Goal: Task Accomplishment & Management: Use online tool/utility

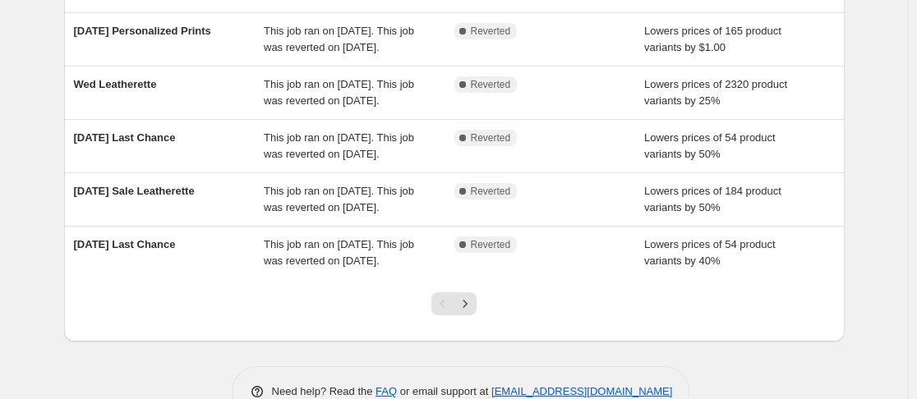
scroll to position [611, 0]
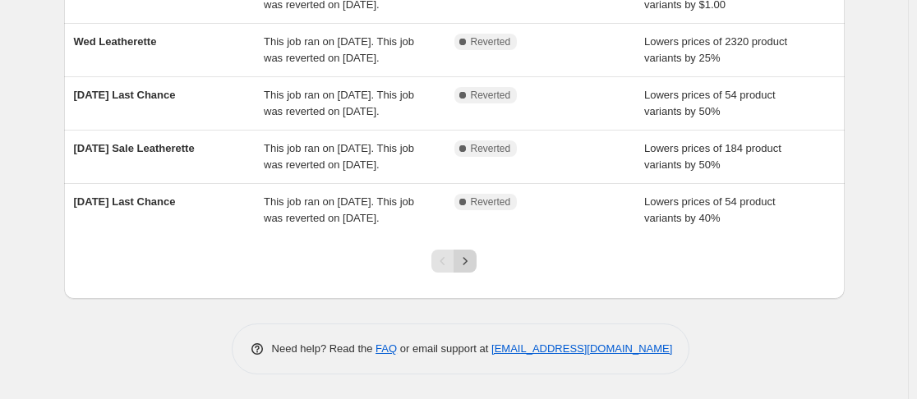
click at [473, 265] on icon "Next" at bounding box center [465, 261] width 16 height 16
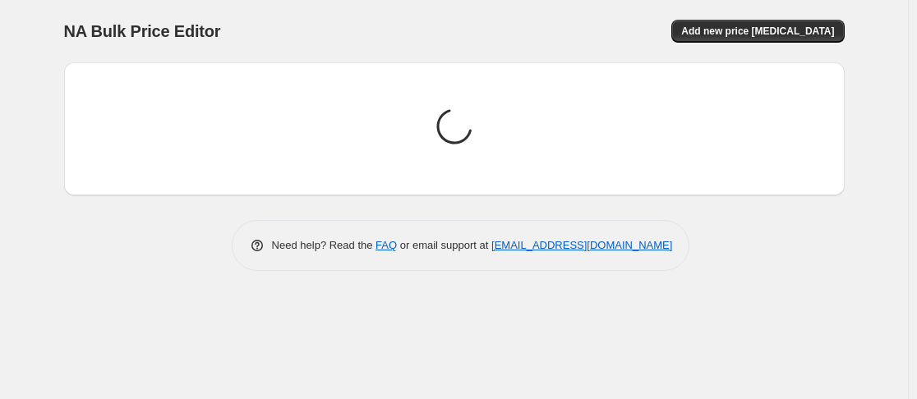
scroll to position [0, 0]
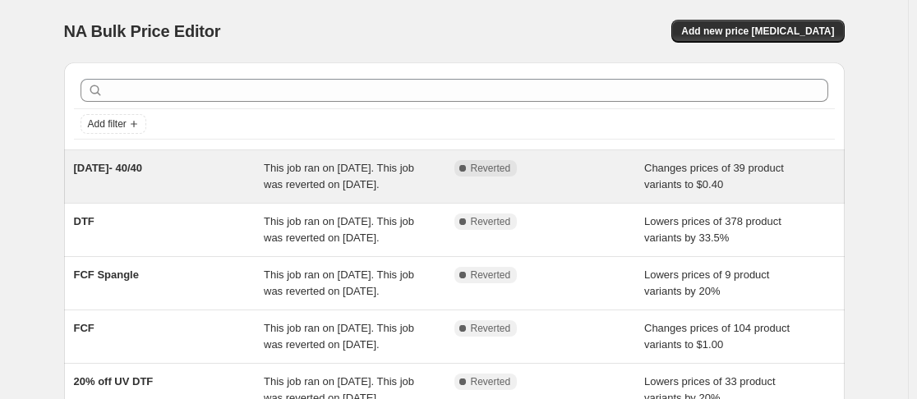
click at [311, 191] on span "This job ran on August 18, 2025. This job was reverted on August 18, 2025." at bounding box center [339, 176] width 150 height 29
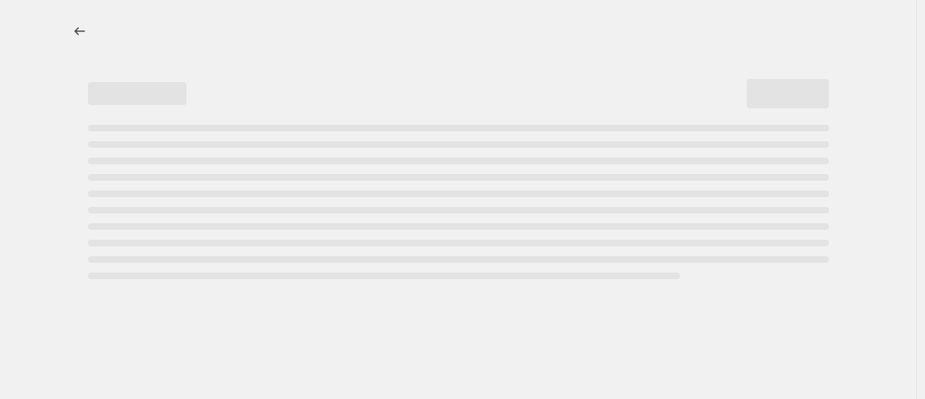
select select "no_change"
select select "collection"
select select "not_equal"
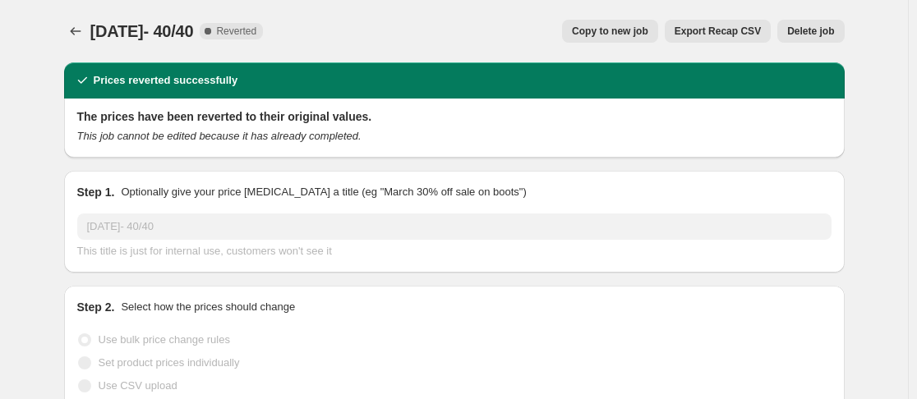
click at [627, 28] on span "Copy to new job" at bounding box center [610, 31] width 76 height 13
select select "no_change"
select select "collection"
select select "not_equal"
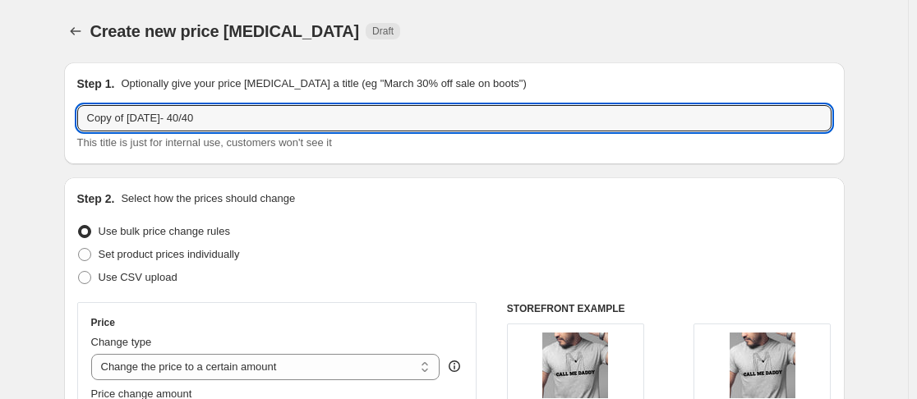
drag, startPoint x: 133, startPoint y: 117, endPoint x: -48, endPoint y: 152, distance: 184.2
click at [0, 152] on html "Home Settings Plans Skip to content Create new price change job. This page is r…" at bounding box center [458, 199] width 917 height 399
type input "08/25/2025- 40/40"
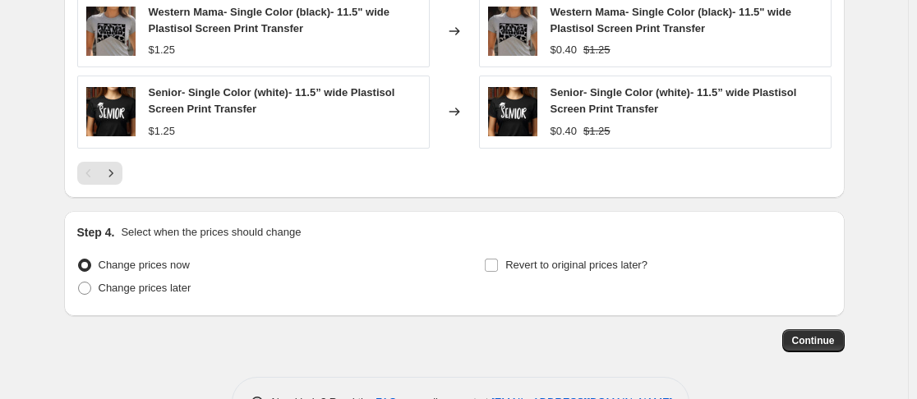
scroll to position [1354, 0]
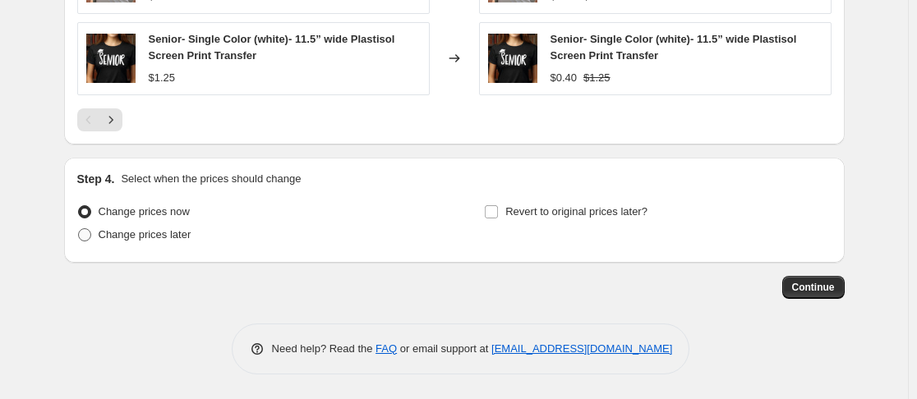
click at [91, 235] on span at bounding box center [84, 234] width 13 height 13
click at [79, 229] on input "Change prices later" at bounding box center [78, 228] width 1 height 1
radio input "true"
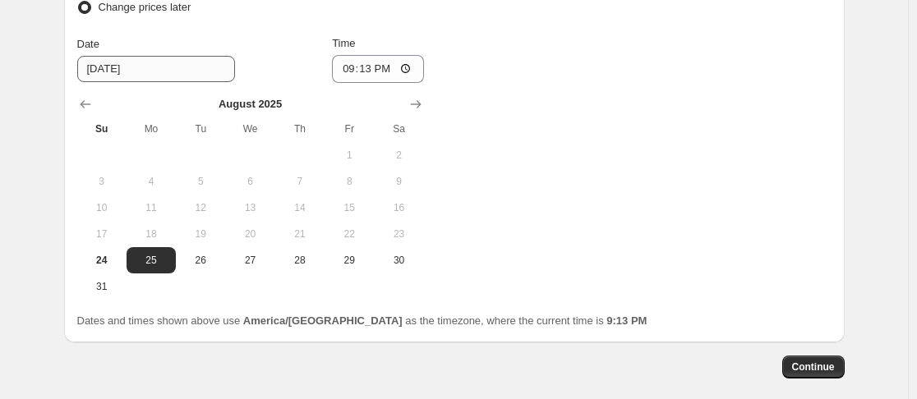
scroll to position [1583, 0]
click at [377, 75] on input "21:13" at bounding box center [378, 68] width 92 height 28
click at [349, 65] on input "21:13" at bounding box center [378, 68] width 92 height 28
type input "00:00"
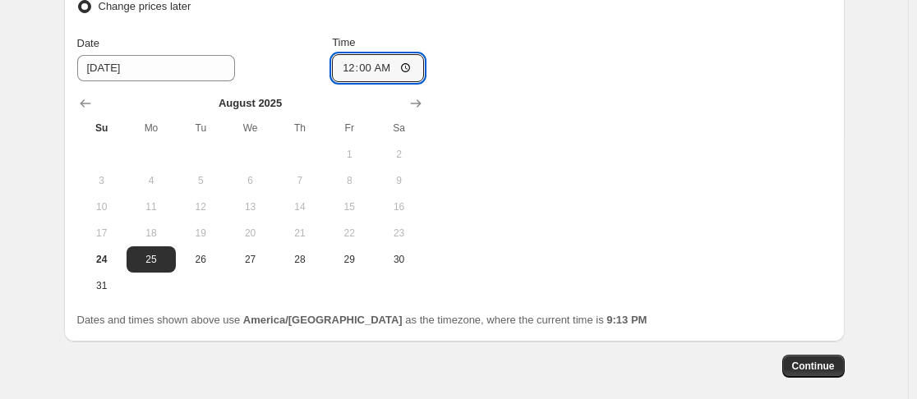
click at [522, 102] on div "Change prices now Change prices later Date 8/25/2025 Time 00:00 August 2025 Su …" at bounding box center [454, 135] width 754 height 327
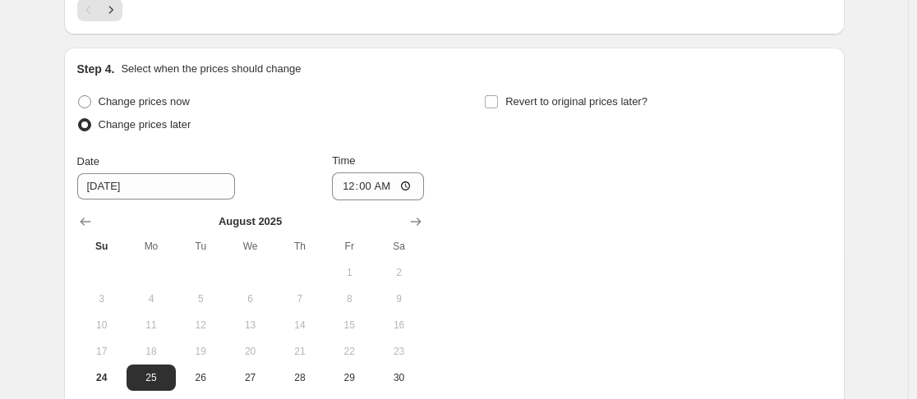
scroll to position [1464, 0]
click at [493, 102] on input "Revert to original prices later?" at bounding box center [491, 102] width 13 height 13
checkbox input "true"
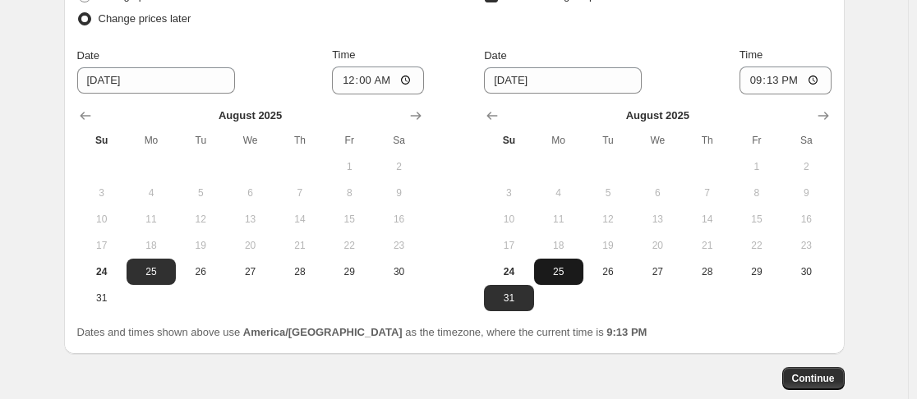
scroll to position [1571, 0]
click at [567, 275] on span "25" at bounding box center [559, 271] width 36 height 13
type input "8/25/2025"
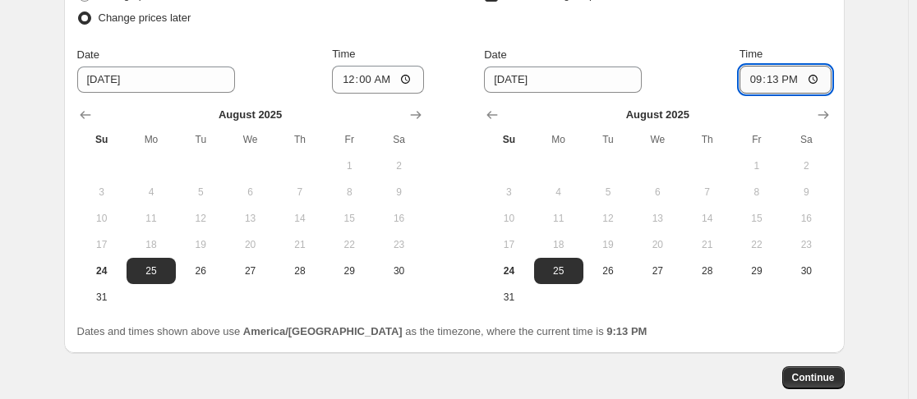
click at [754, 84] on input "21:13" at bounding box center [786, 80] width 92 height 28
type input "23:59"
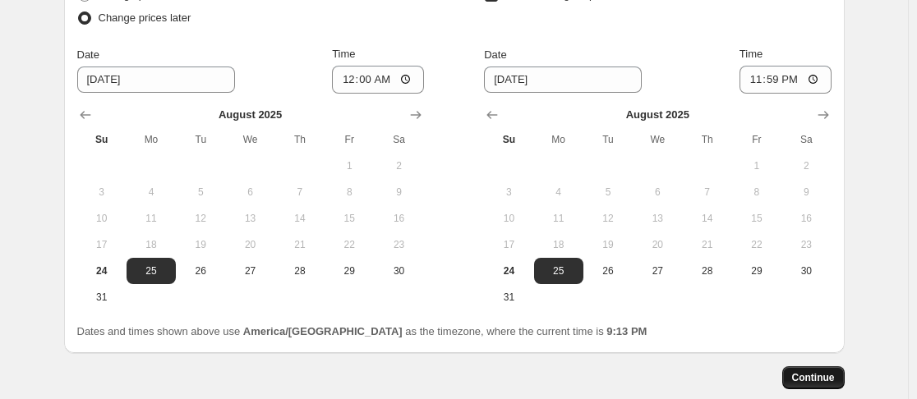
click at [824, 372] on span "Continue" at bounding box center [813, 377] width 43 height 13
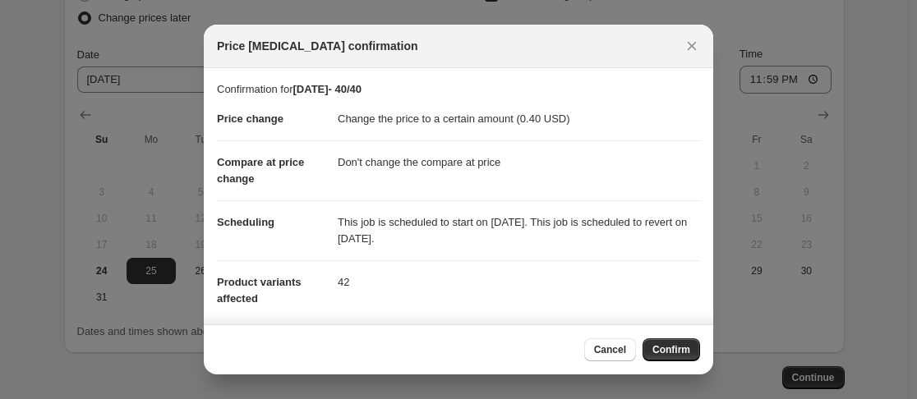
scroll to position [137, 0]
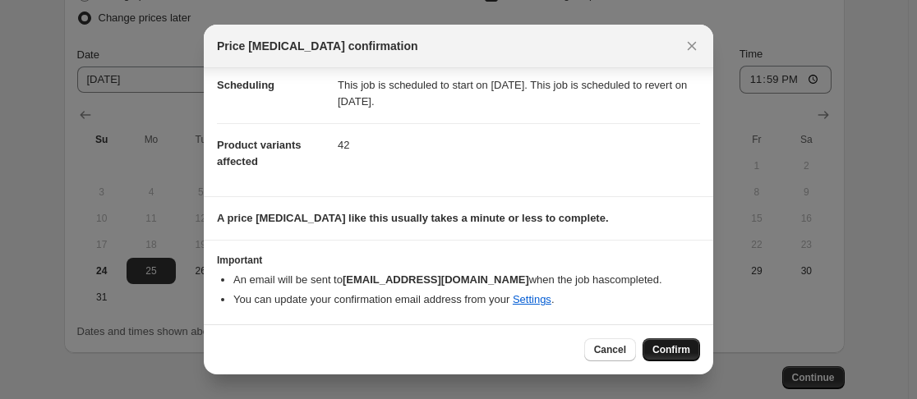
click at [694, 355] on button "Confirm" at bounding box center [672, 350] width 58 height 23
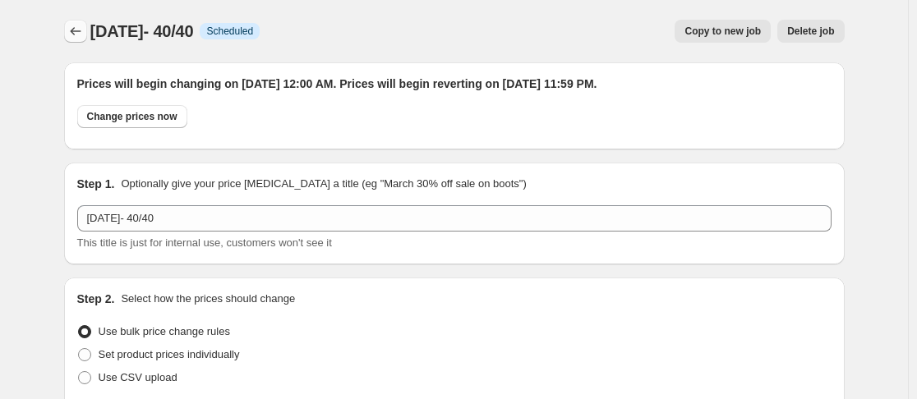
click at [72, 34] on icon "Price change jobs" at bounding box center [75, 31] width 16 height 16
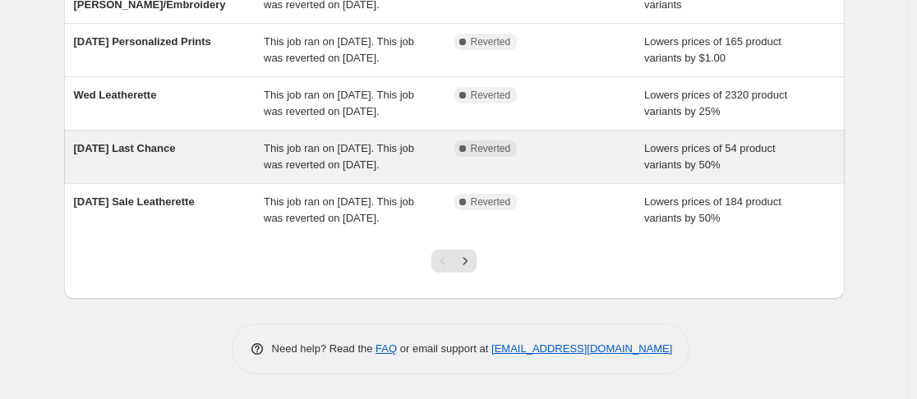
scroll to position [554, 0]
click at [176, 155] on span "Tuesday Last Chance" at bounding box center [125, 148] width 102 height 12
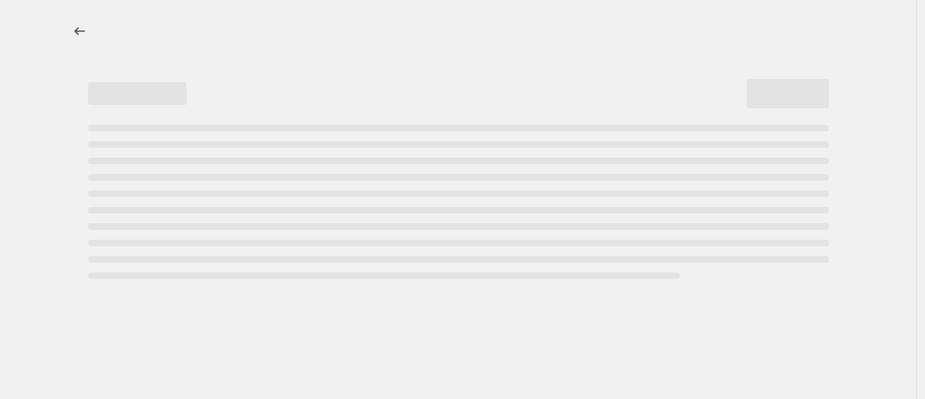
select select "percentage"
select select "no_change"
select select "collection"
select select "product_status"
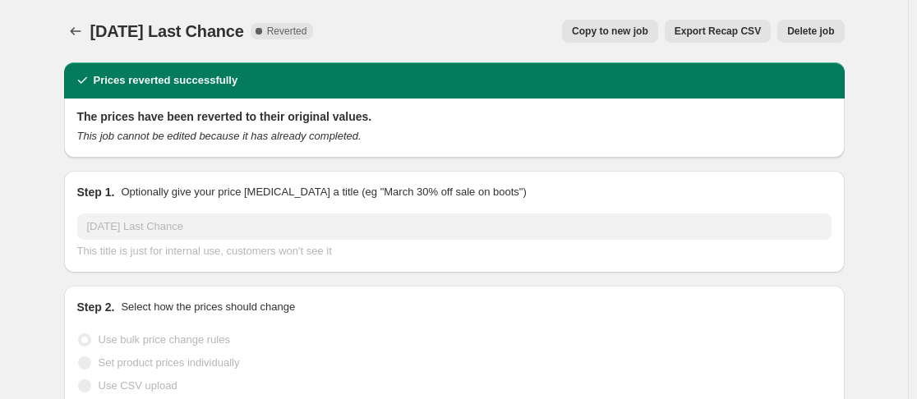
click at [602, 33] on span "Copy to new job" at bounding box center [610, 31] width 76 height 13
select select "percentage"
select select "no_change"
select select "collection"
select select "product_status"
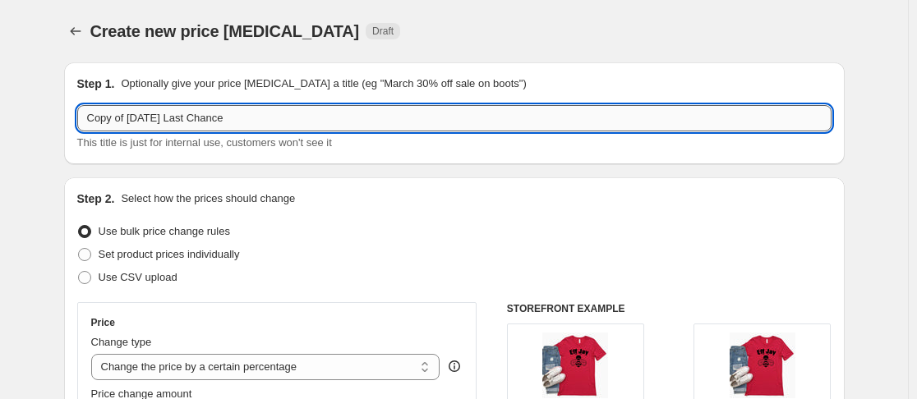
drag, startPoint x: 135, startPoint y: 120, endPoint x: 90, endPoint y: 129, distance: 46.1
click at [90, 129] on input "Copy of Tuesday Last Chance" at bounding box center [454, 118] width 754 height 26
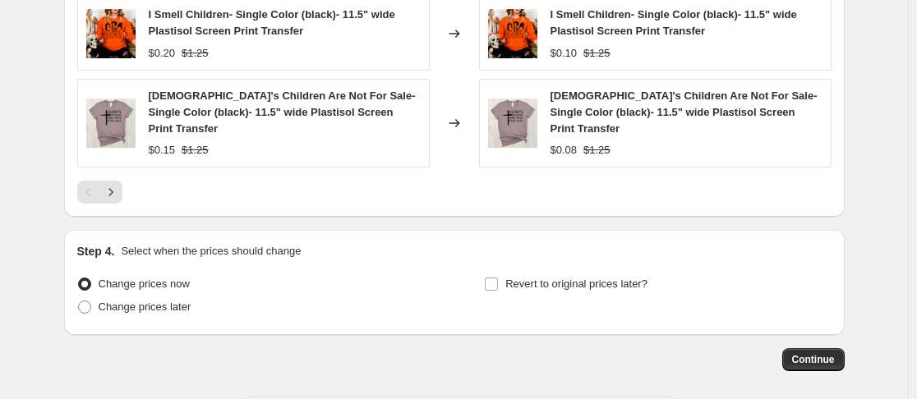
scroll to position [1436, 0]
type input "Tuesday Last Chance"
click at [88, 300] on span at bounding box center [84, 306] width 13 height 13
click at [79, 300] on input "Change prices later" at bounding box center [78, 300] width 1 height 1
radio input "true"
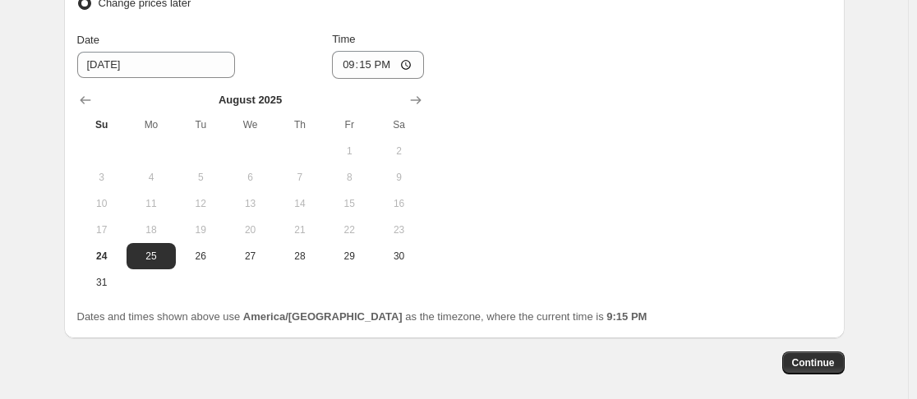
scroll to position [1741, 0]
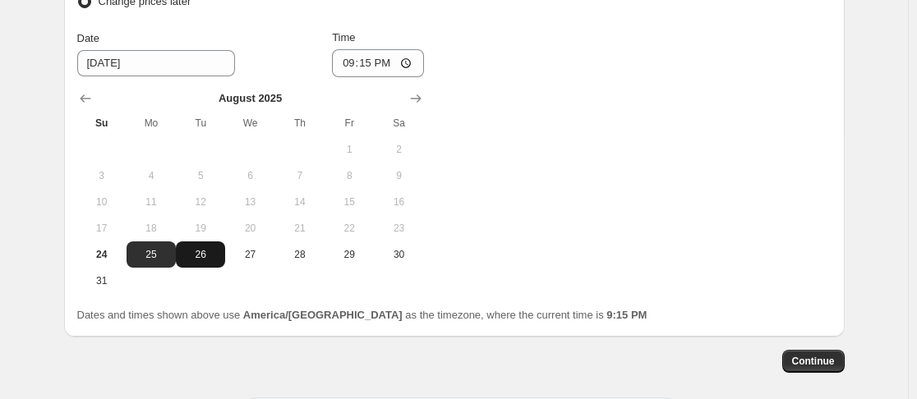
click at [209, 248] on span "26" at bounding box center [200, 254] width 36 height 13
type input "8/26/2025"
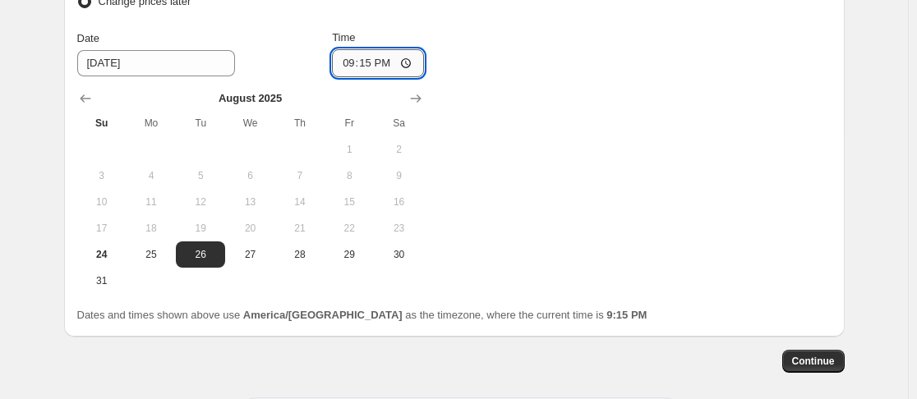
click at [348, 50] on input "21:15" at bounding box center [378, 63] width 92 height 28
type input "00:00"
click at [404, 77] on div "August 2025 Su Mo Tu We Th Fr Sa 1 2 3 4 5 6 7 8 9 10 11 12 13 14 15 16 17 18 1…" at bounding box center [244, 185] width 360 height 217
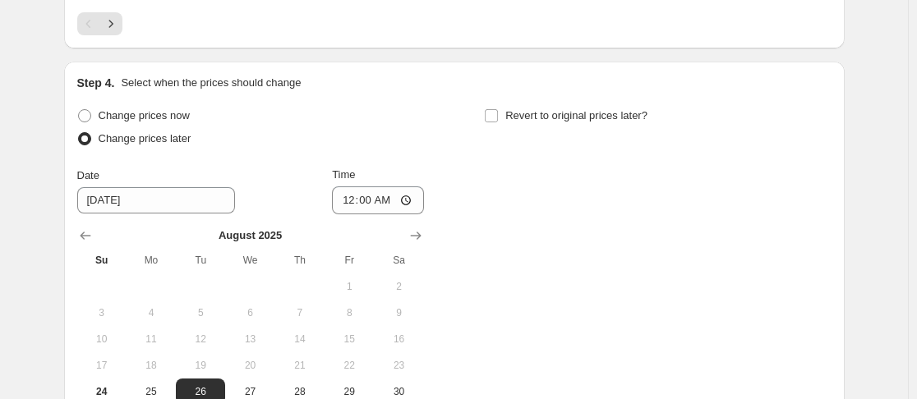
scroll to position [1603, 0]
click at [498, 110] on input "Revert to original prices later?" at bounding box center [491, 116] width 13 height 13
checkbox input "true"
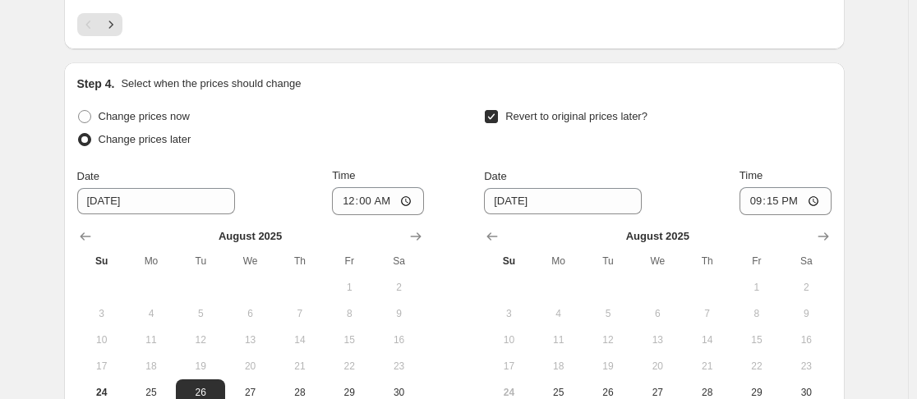
drag, startPoint x: 620, startPoint y: 373, endPoint x: 555, endPoint y: 27, distance: 352.1
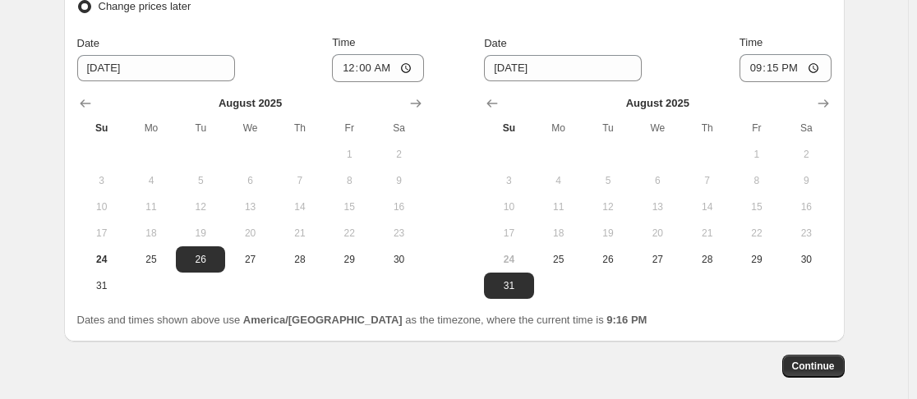
scroll to position [1737, 0]
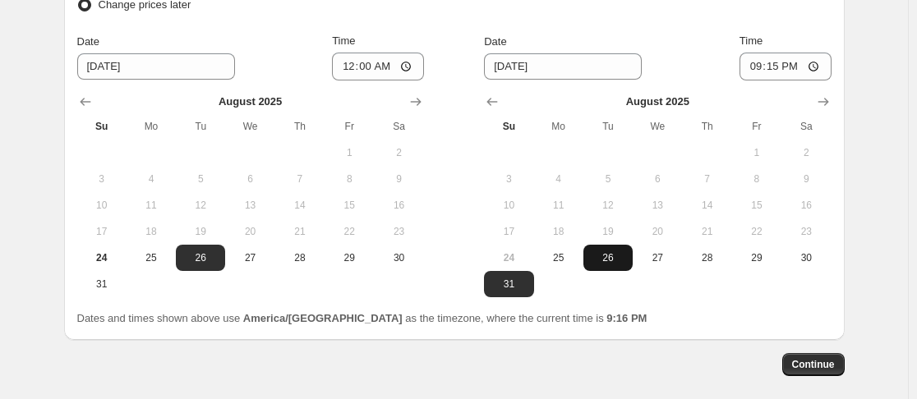
click at [615, 251] on span "26" at bounding box center [608, 257] width 36 height 13
type input "8/26/2025"
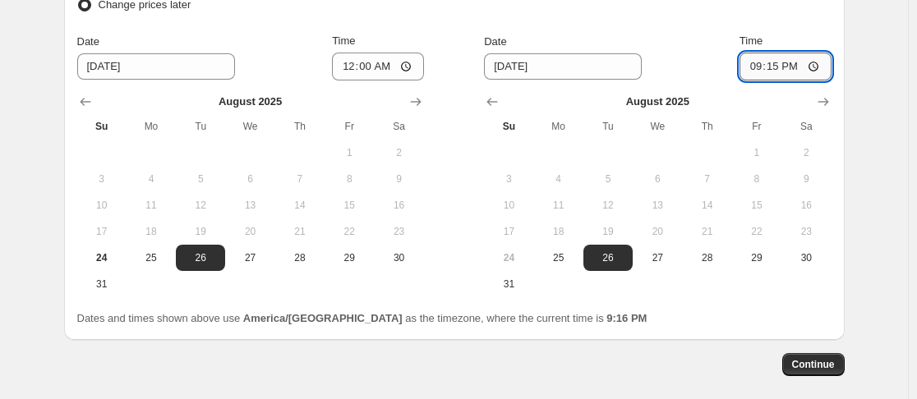
click at [755, 59] on input "21:15" at bounding box center [786, 67] width 92 height 28
type input "23:59"
click at [838, 357] on button "Continue" at bounding box center [813, 364] width 62 height 23
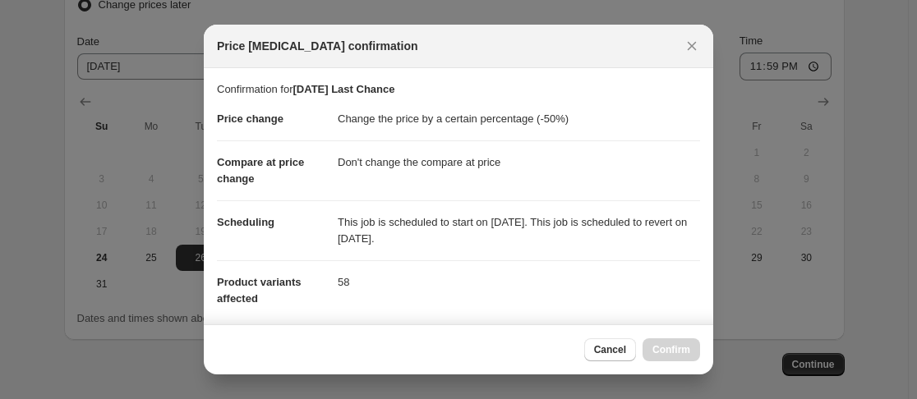
scroll to position [306, 0]
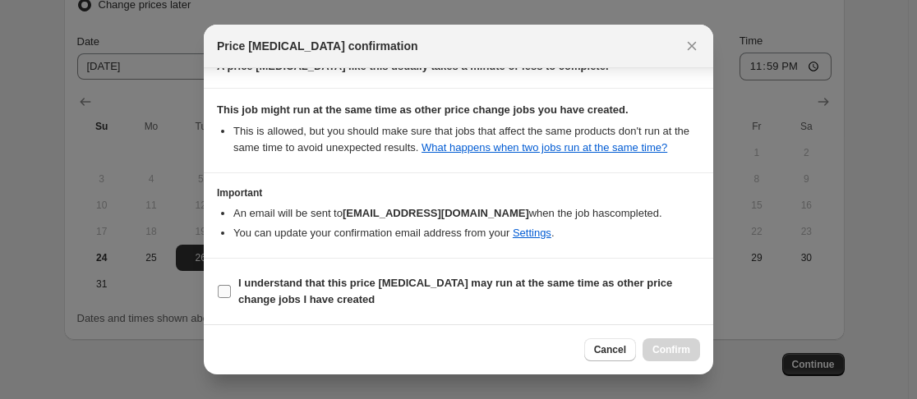
click at [232, 288] on label "I understand that this price change job may run at the same time as other price…" at bounding box center [458, 291] width 483 height 39
click at [231, 288] on input "I understand that this price change job may run at the same time as other price…" at bounding box center [224, 291] width 13 height 13
checkbox input "true"
click at [667, 349] on span "Confirm" at bounding box center [672, 350] width 38 height 13
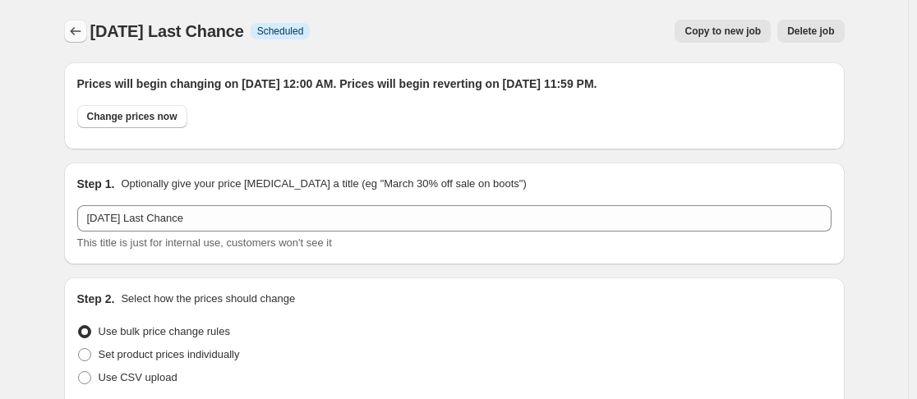
click at [72, 41] on button "Price change jobs" at bounding box center [75, 31] width 23 height 23
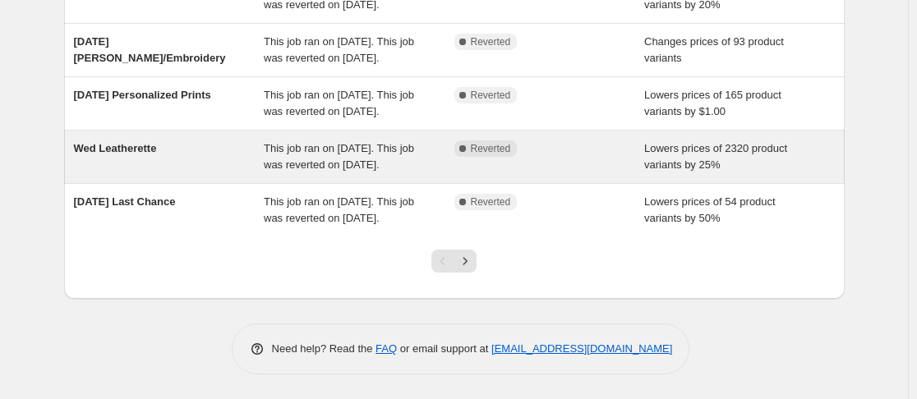
scroll to position [644, 0]
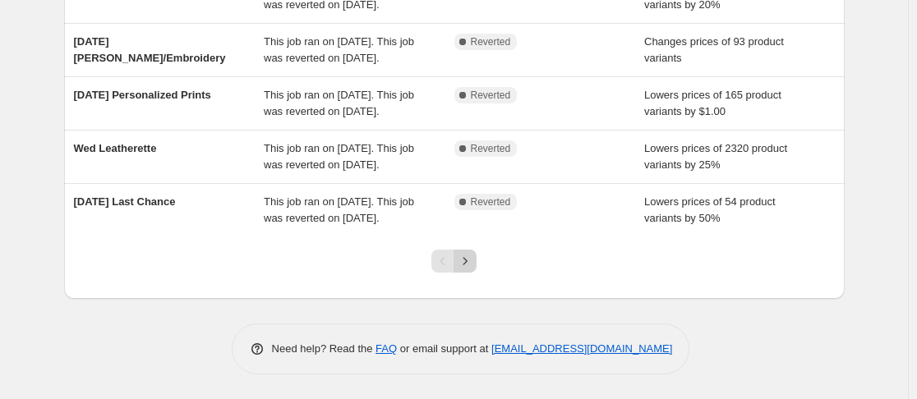
click at [468, 261] on icon "Next" at bounding box center [466, 260] width 4 height 7
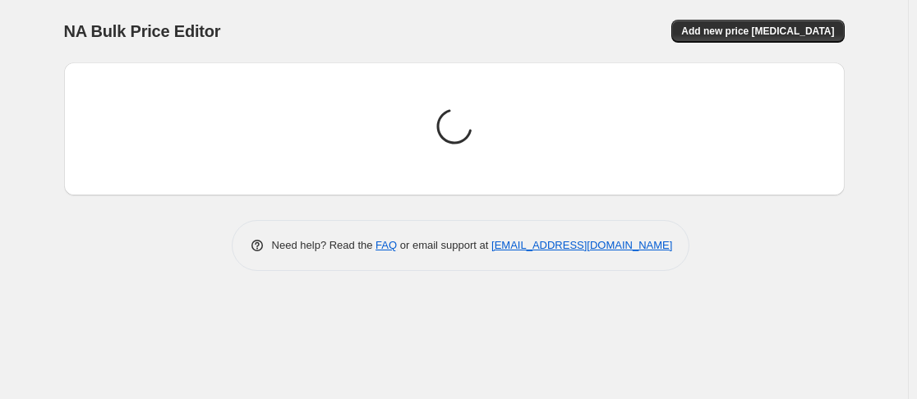
scroll to position [0, 0]
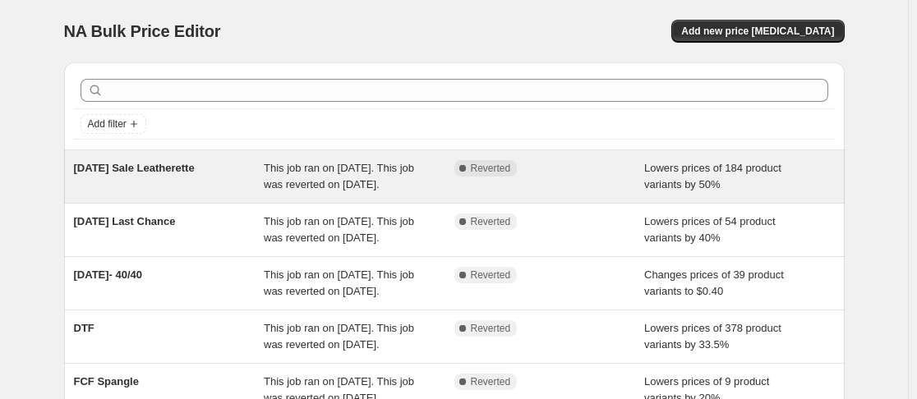
click at [213, 164] on div "Tuesday Sale Leatherette" at bounding box center [169, 176] width 191 height 33
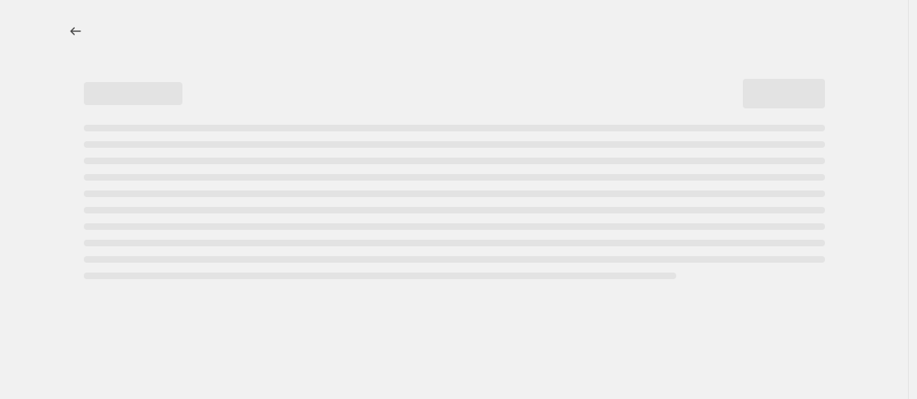
select select "percentage"
select select "no_change"
select select "collection"
select select "product_status"
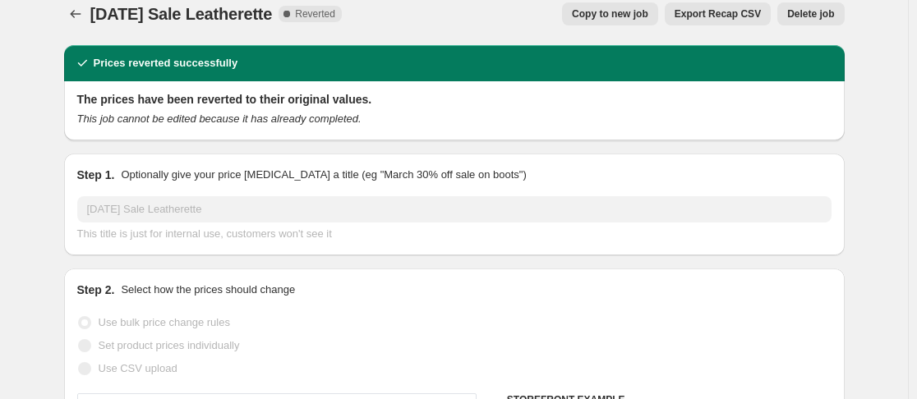
scroll to position [18, 0]
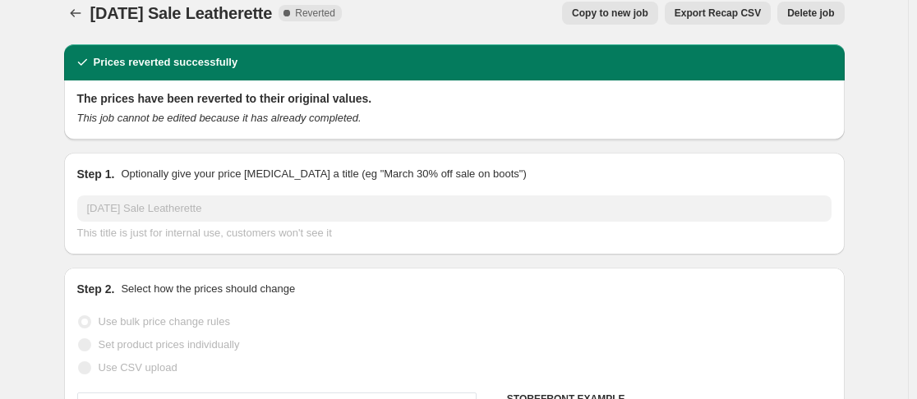
click at [592, 12] on span "Copy to new job" at bounding box center [610, 13] width 76 height 13
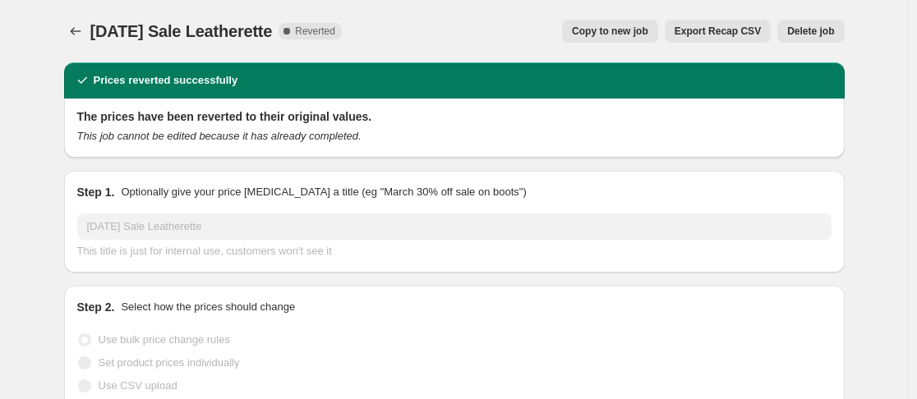
select select "percentage"
select select "no_change"
select select "collection"
select select "product_status"
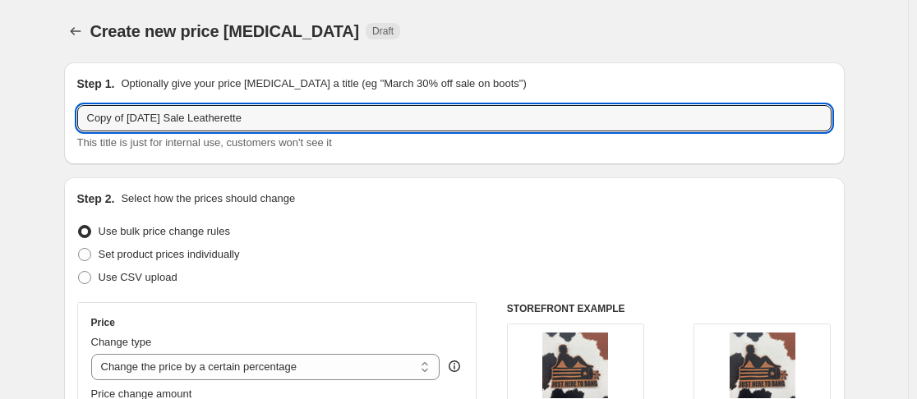
drag, startPoint x: 134, startPoint y: 113, endPoint x: 52, endPoint y: 123, distance: 82.8
type input "Tuesday Sale Leatherette"
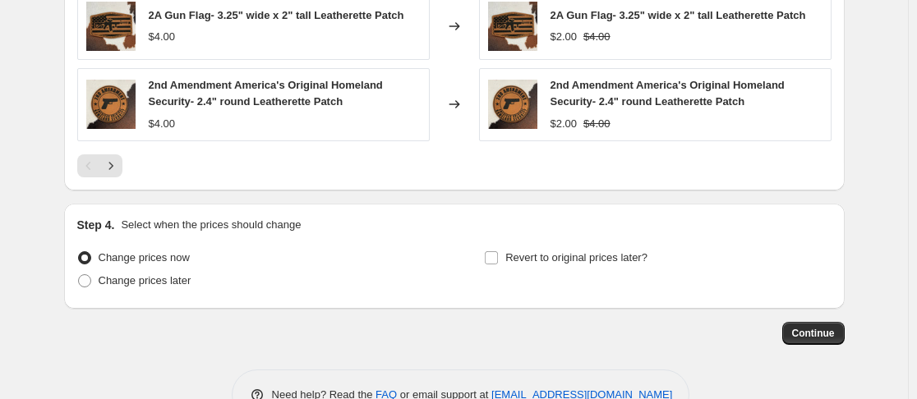
scroll to position [1486, 0]
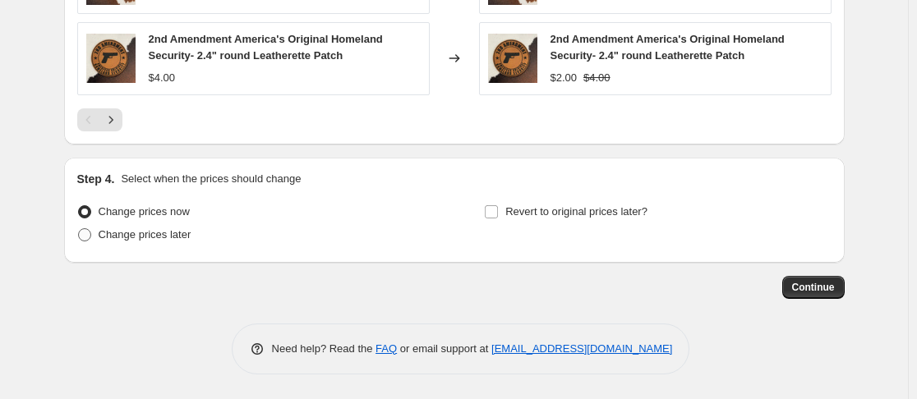
click at [86, 233] on span at bounding box center [84, 234] width 13 height 13
click at [79, 229] on input "Change prices later" at bounding box center [78, 228] width 1 height 1
radio input "true"
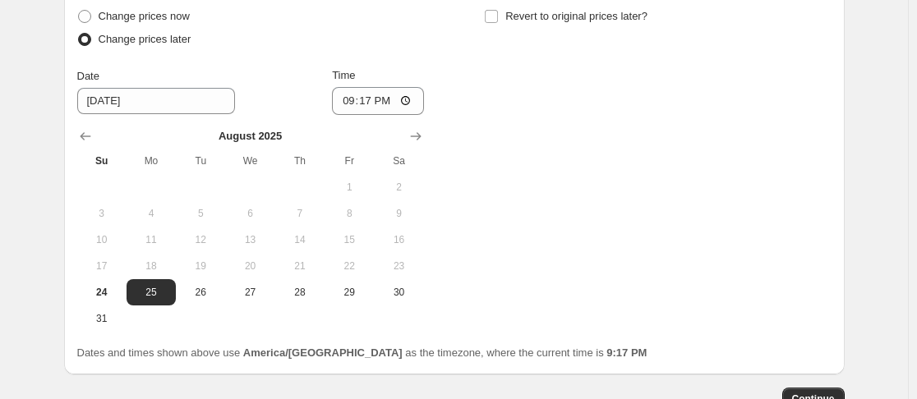
scroll to position [1682, 0]
click at [202, 296] on span "26" at bounding box center [200, 291] width 36 height 13
type input "8/26/2025"
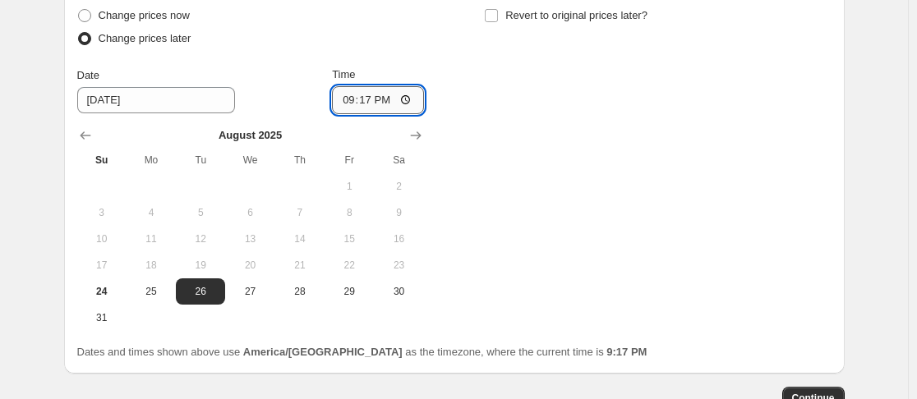
click at [343, 107] on input "21:17" at bounding box center [378, 100] width 92 height 28
type input "00:00"
click at [567, 104] on div "Change prices now Change prices later Date 8/26/2025 Time 00:00 August 2025 Su …" at bounding box center [454, 167] width 754 height 327
click at [494, 8] on span at bounding box center [491, 15] width 15 height 15
click at [494, 9] on input "Revert to original prices later?" at bounding box center [491, 15] width 13 height 13
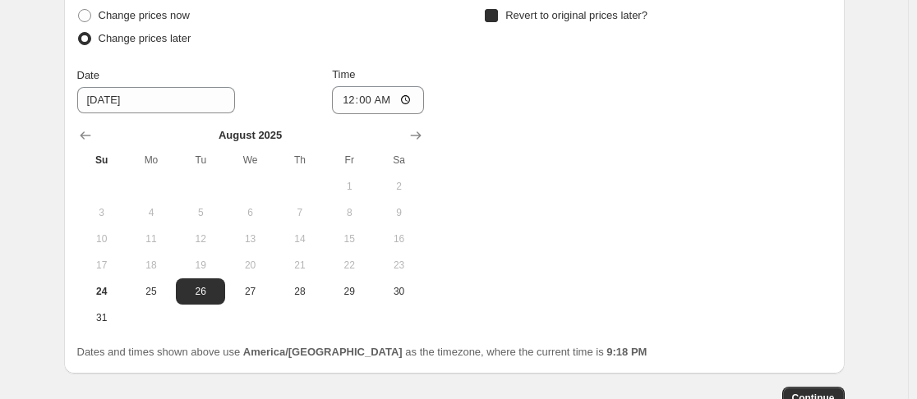
checkbox input "true"
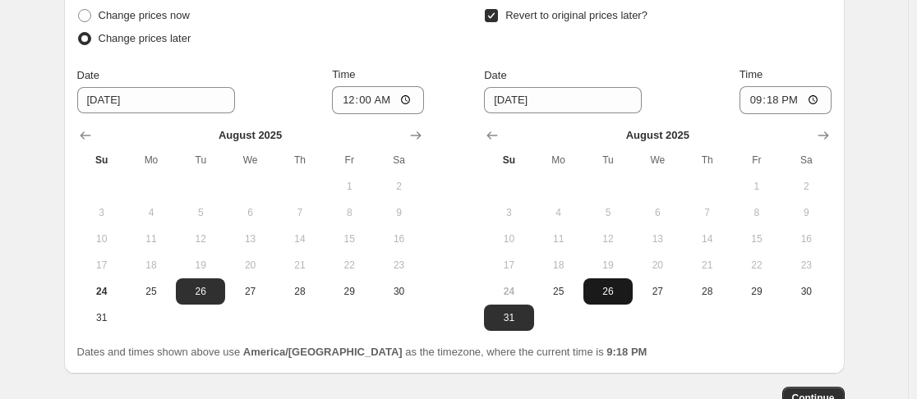
click at [610, 285] on span "26" at bounding box center [608, 291] width 36 height 13
type input "8/26/2025"
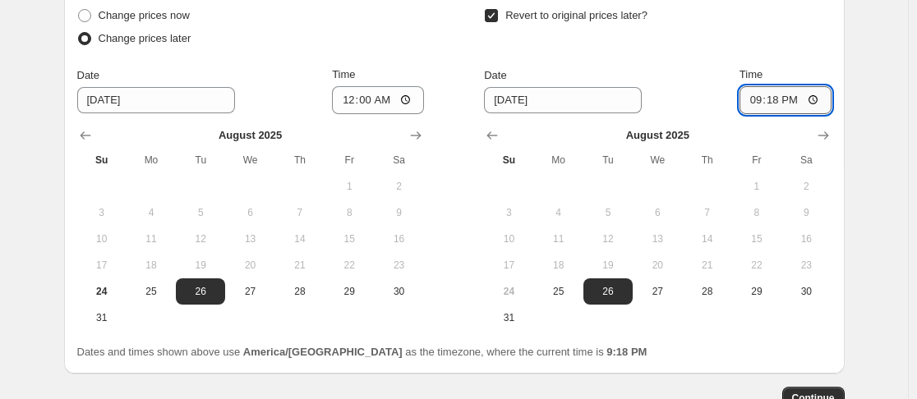
click at [755, 102] on input "21:18" at bounding box center [786, 100] width 92 height 28
type input "23:59"
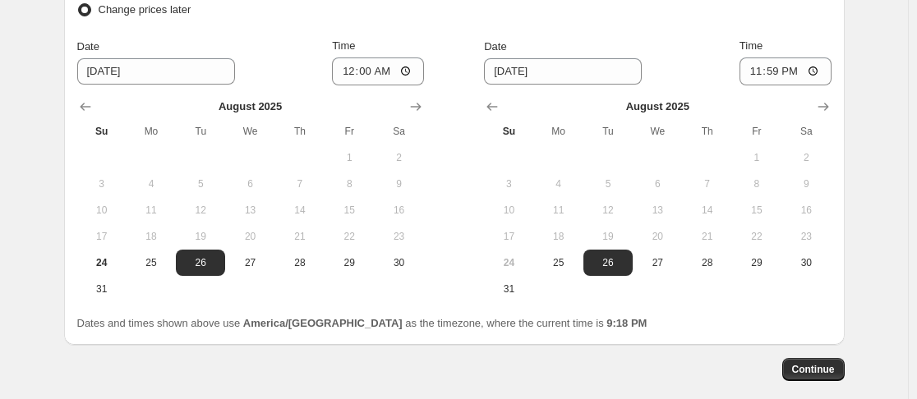
scroll to position [1712, 0]
click at [827, 363] on span "Continue" at bounding box center [813, 368] width 43 height 13
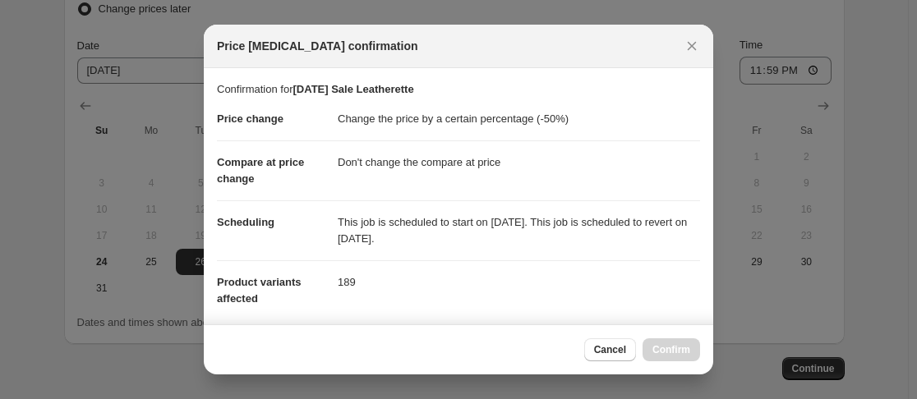
scroll to position [306, 0]
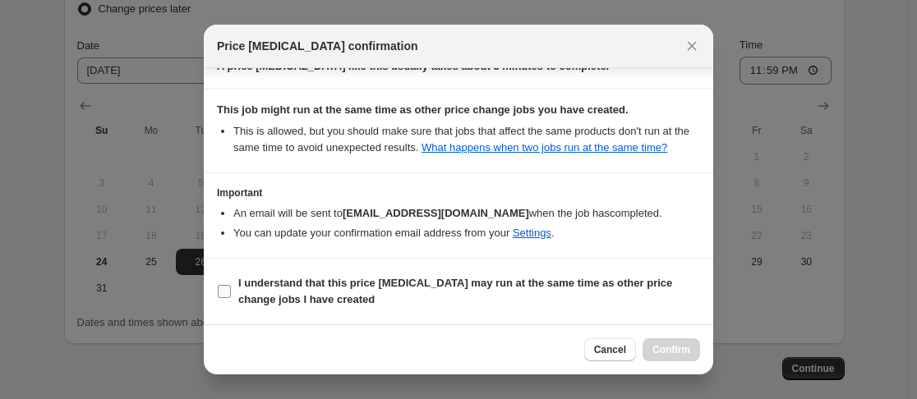
click at [223, 293] on input "I understand that this price change job may run at the same time as other price…" at bounding box center [224, 291] width 13 height 13
checkbox input "true"
click at [673, 352] on span "Confirm" at bounding box center [672, 350] width 38 height 13
